Goal: Transaction & Acquisition: Purchase product/service

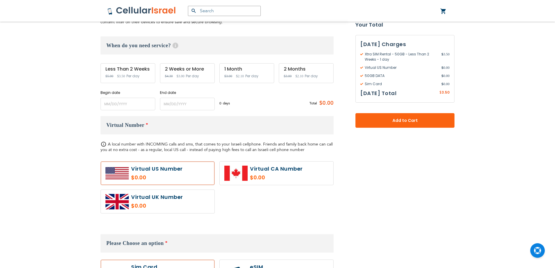
scroll to position [204, 0]
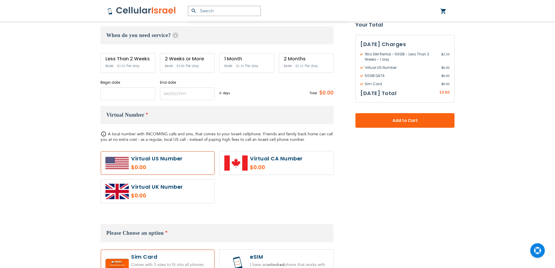
click at [110, 90] on input "name" at bounding box center [128, 93] width 55 height 13
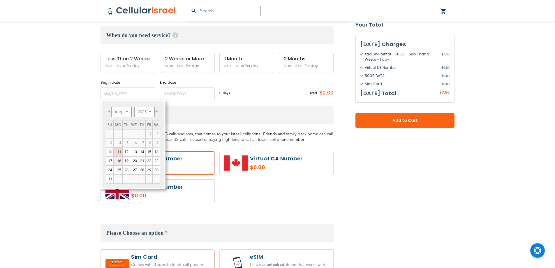
click at [118, 161] on link "18" at bounding box center [118, 160] width 9 height 9
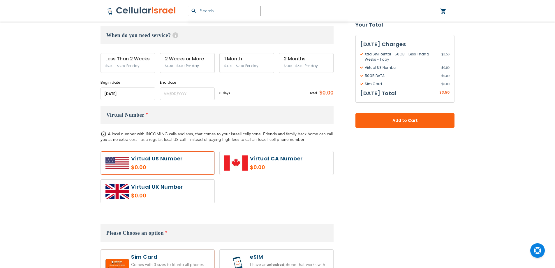
click at [132, 100] on body "Please wait... The store will not work correctly in the case when cookies are d…" at bounding box center [277, 210] width 555 height 829
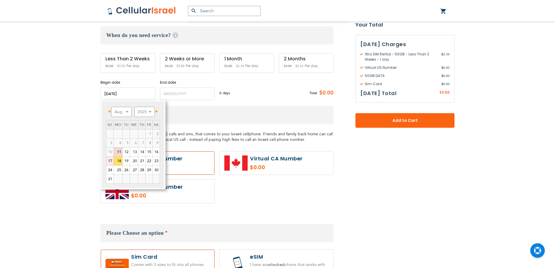
click at [112, 160] on link "17" at bounding box center [109, 160] width 7 height 9
type input "[DATE]"
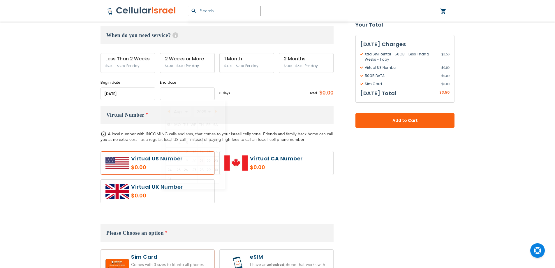
click at [172, 91] on input "name" at bounding box center [187, 93] width 55 height 13
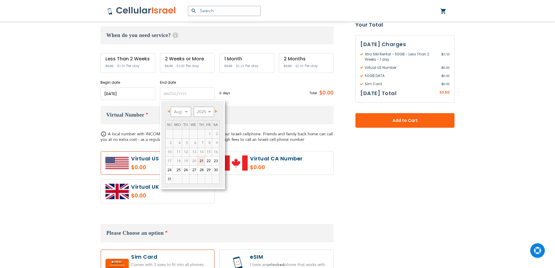
click at [200, 159] on link "21" at bounding box center [201, 160] width 7 height 9
type input "[DATE]"
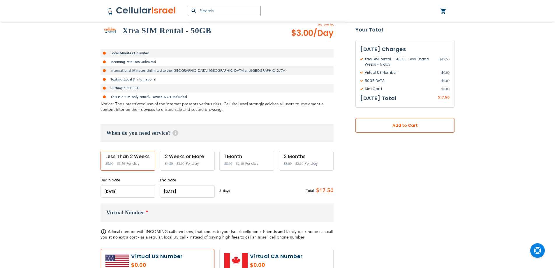
scroll to position [117, 0]
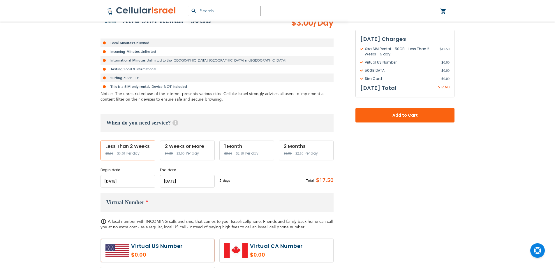
click at [193, 178] on input "name" at bounding box center [187, 181] width 55 height 13
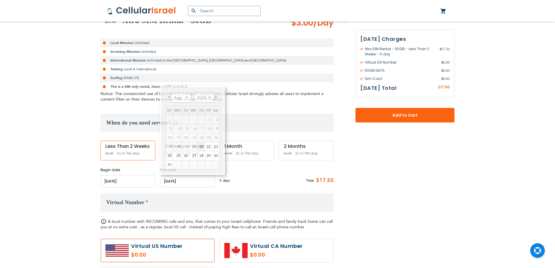
click at [265, 177] on div "5 days $3.5 per day Total $17.50" at bounding box center [276, 180] width 114 height 14
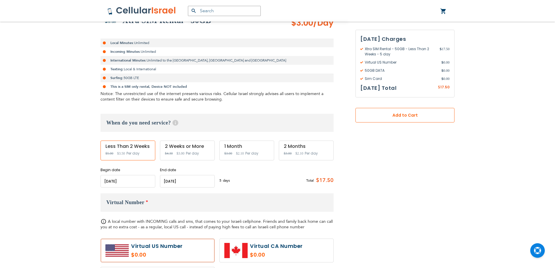
click at [370, 119] on button "Add to Cart" at bounding box center [405, 115] width 99 height 15
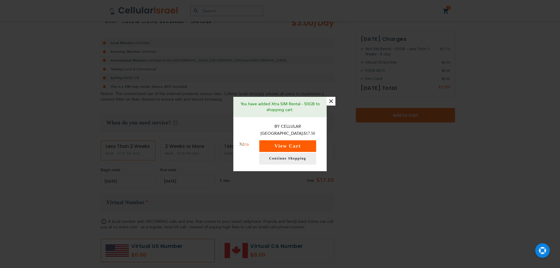
click at [286, 143] on button "View Cart" at bounding box center [287, 146] width 57 height 12
